Goal: Task Accomplishment & Management: Manage account settings

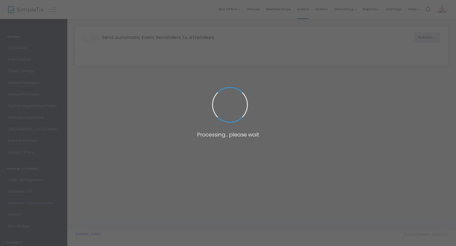
scroll to position [2, 0]
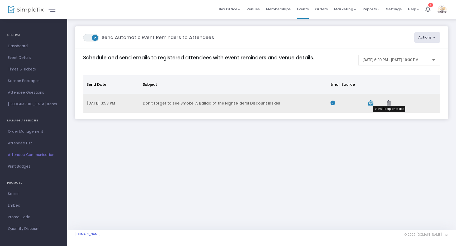
click at [388, 102] on icon "Data table" at bounding box center [389, 102] width 4 height 5
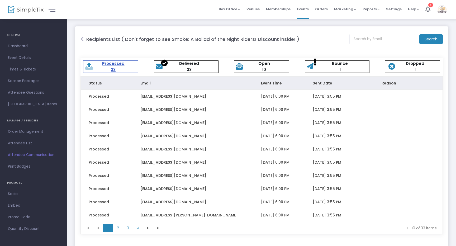
click at [84, 39] on div "Recipients List ( Don't forget to see Smoke: A Ballad of the Night Riders! Disc…" at bounding box center [217, 39] width 266 height 7
click at [82, 39] on icon at bounding box center [82, 38] width 3 height 5
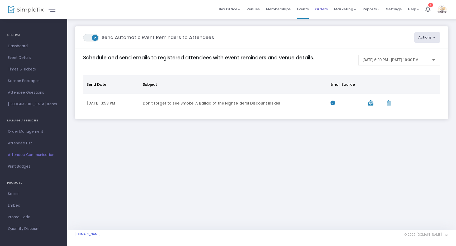
click at [325, 7] on span "Orders" at bounding box center [321, 8] width 13 height 13
